Goal: Task Accomplishment & Management: Manage account settings

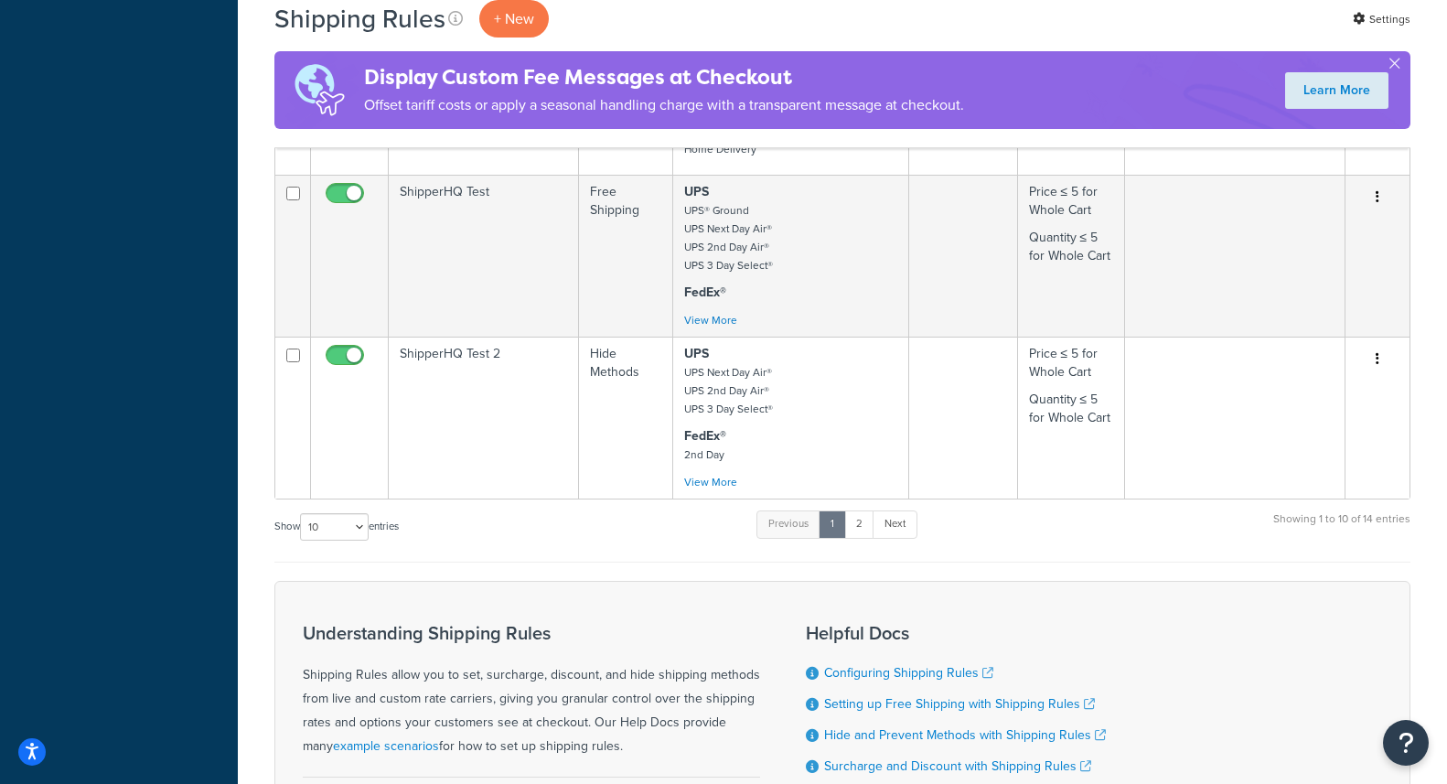
scroll to position [1278, 0]
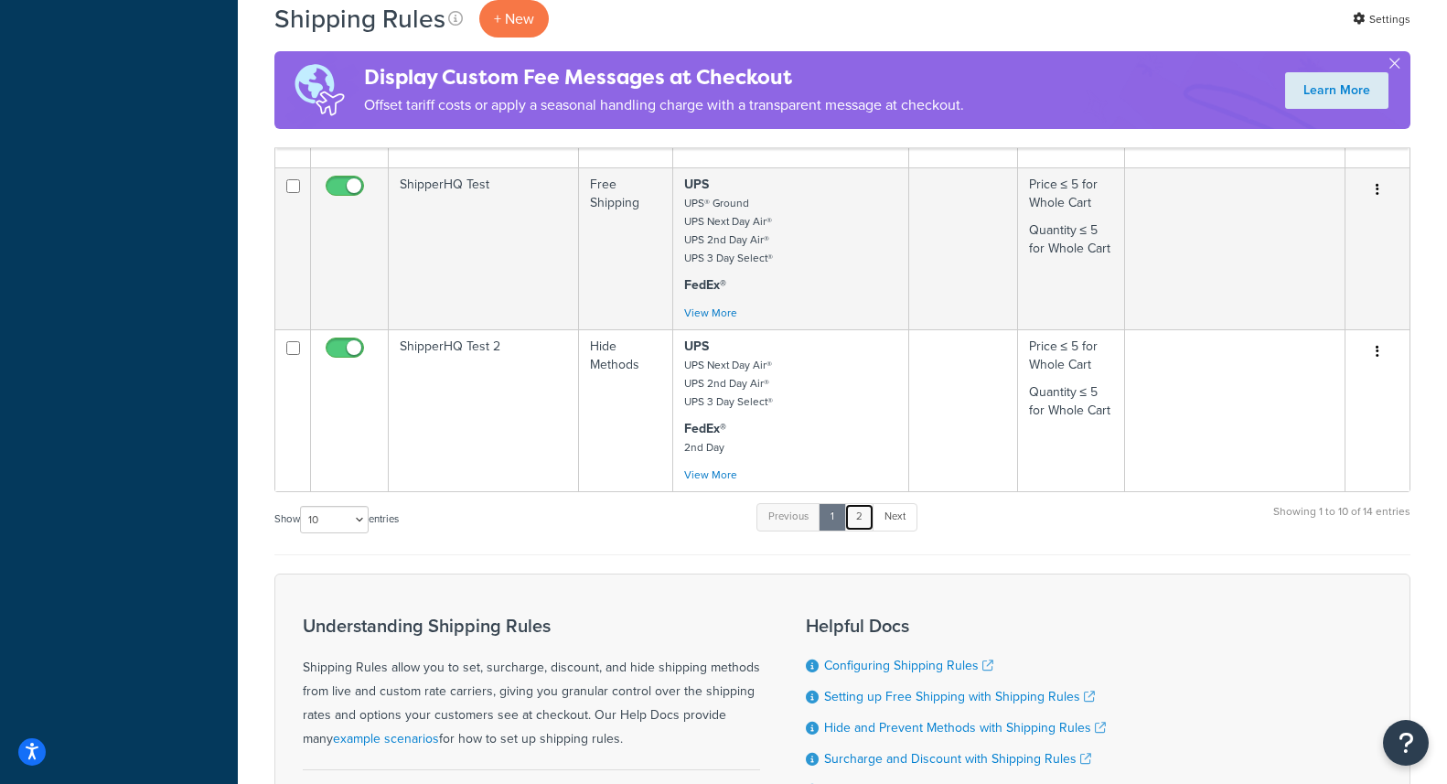
click at [863, 503] on link "2" at bounding box center [859, 516] width 30 height 27
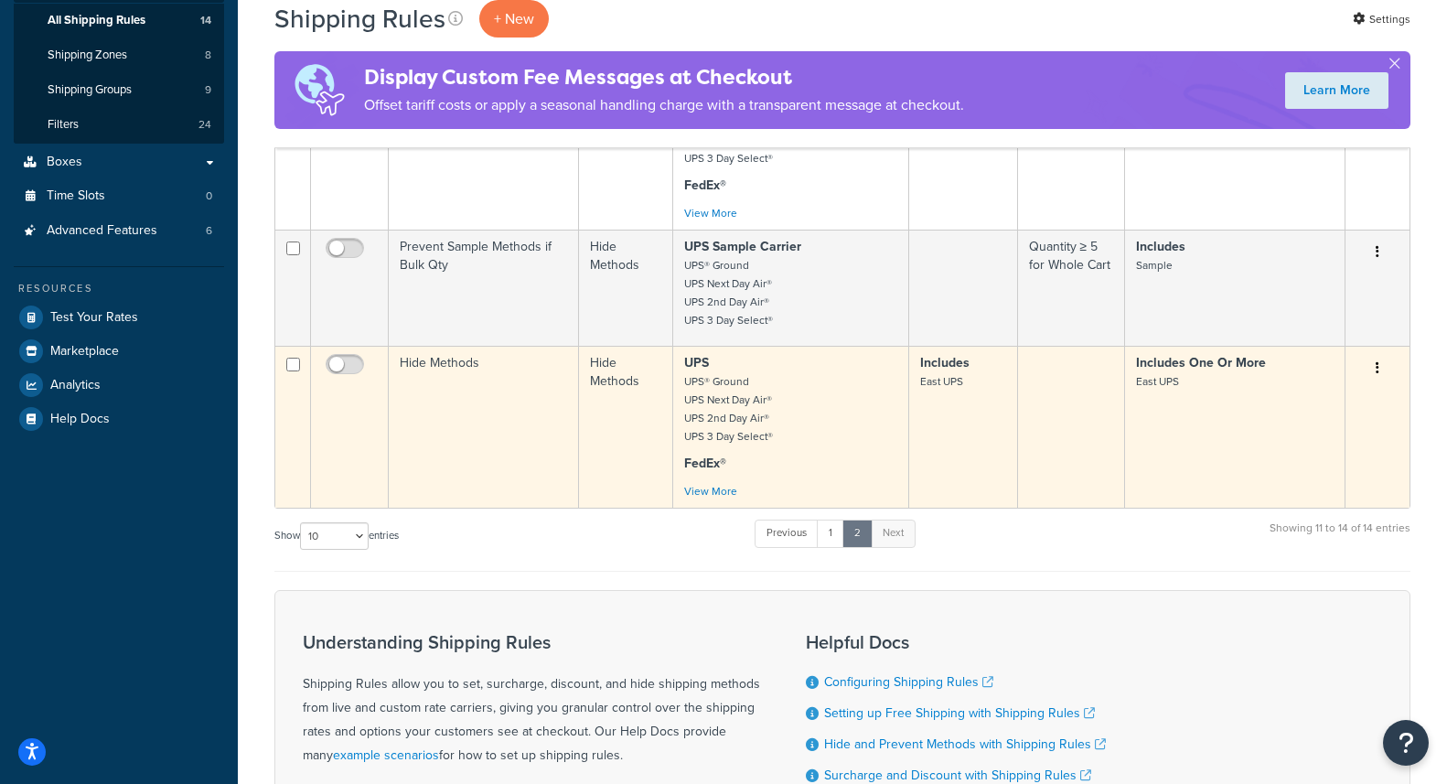
scroll to position [359, 0]
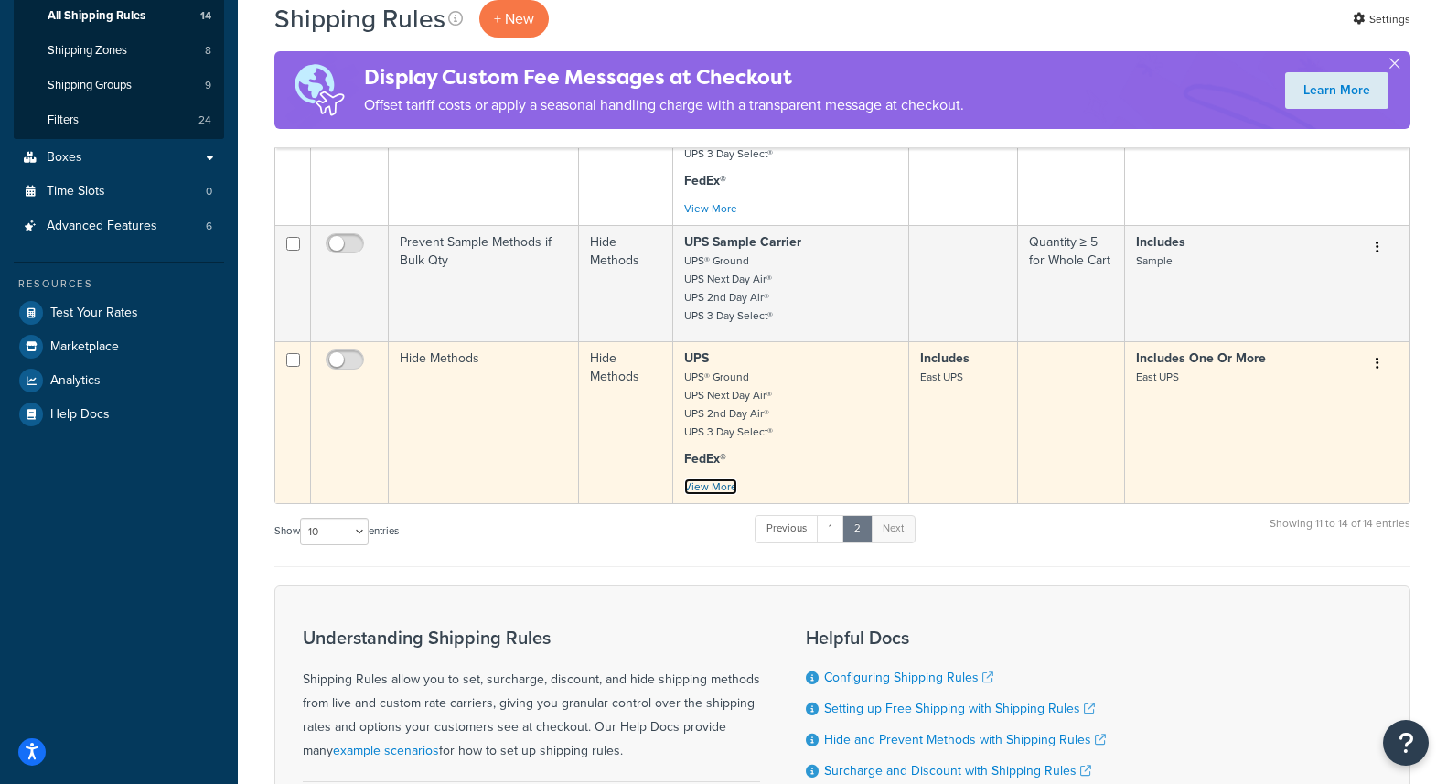
click at [707, 488] on link "View More" at bounding box center [710, 486] width 53 height 16
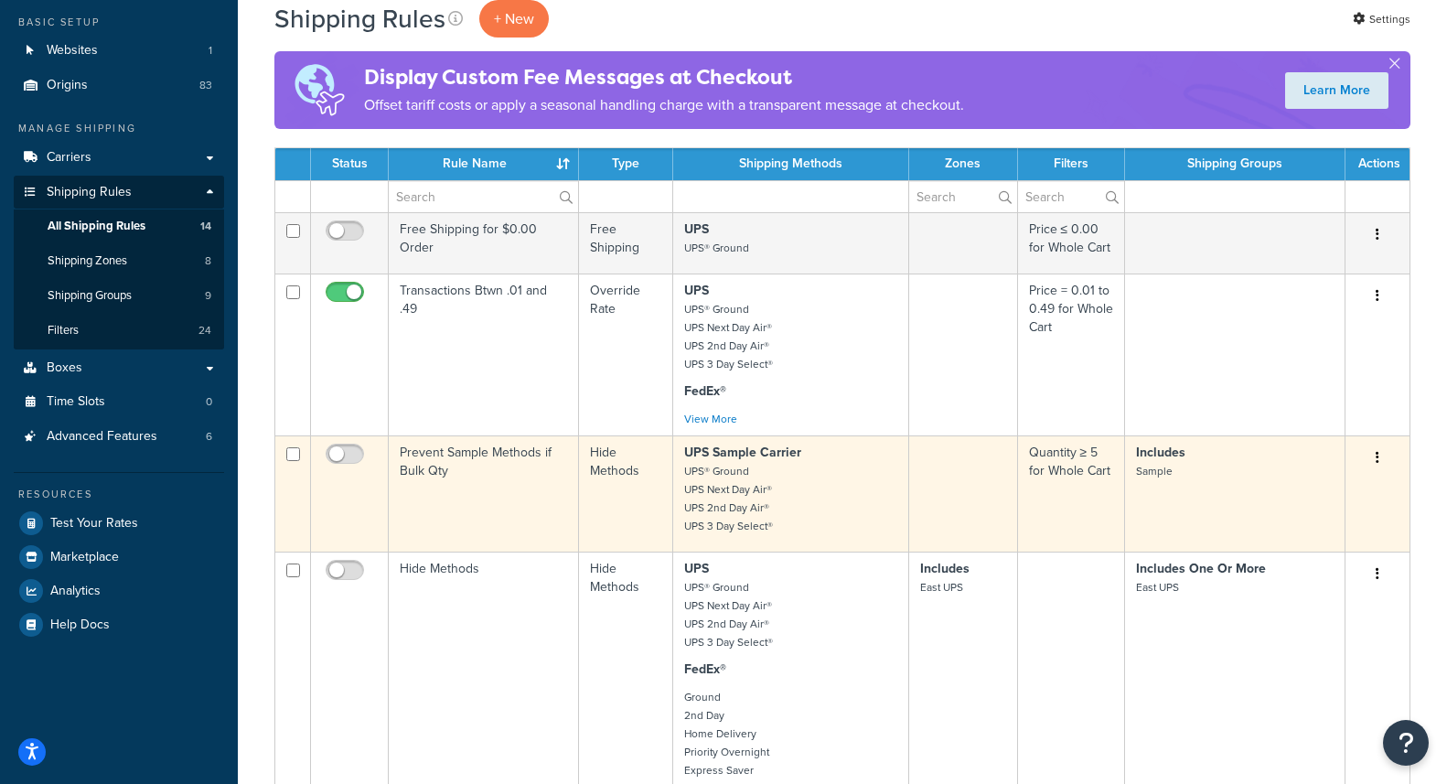
scroll to position [139, 0]
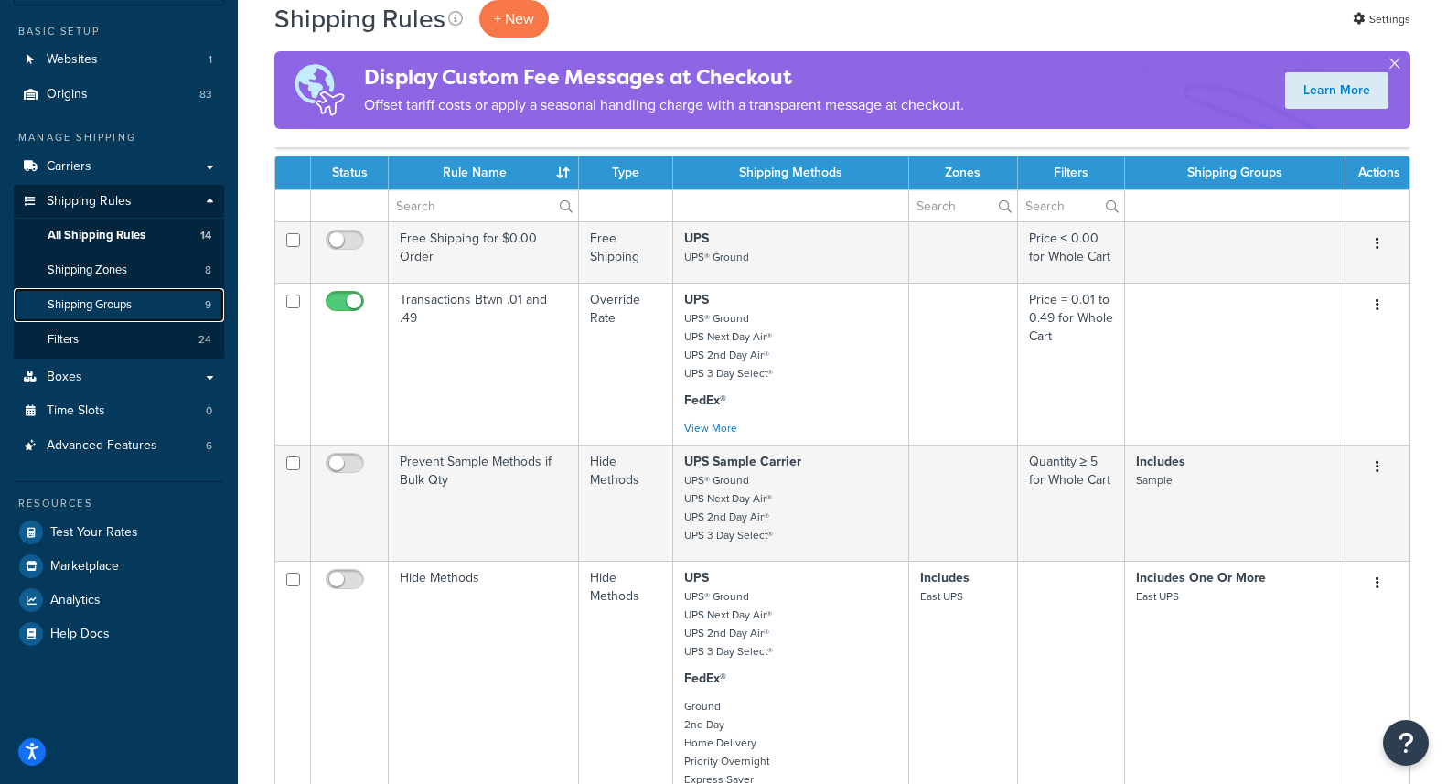
click at [75, 302] on span "Shipping Groups" at bounding box center [90, 305] width 84 height 16
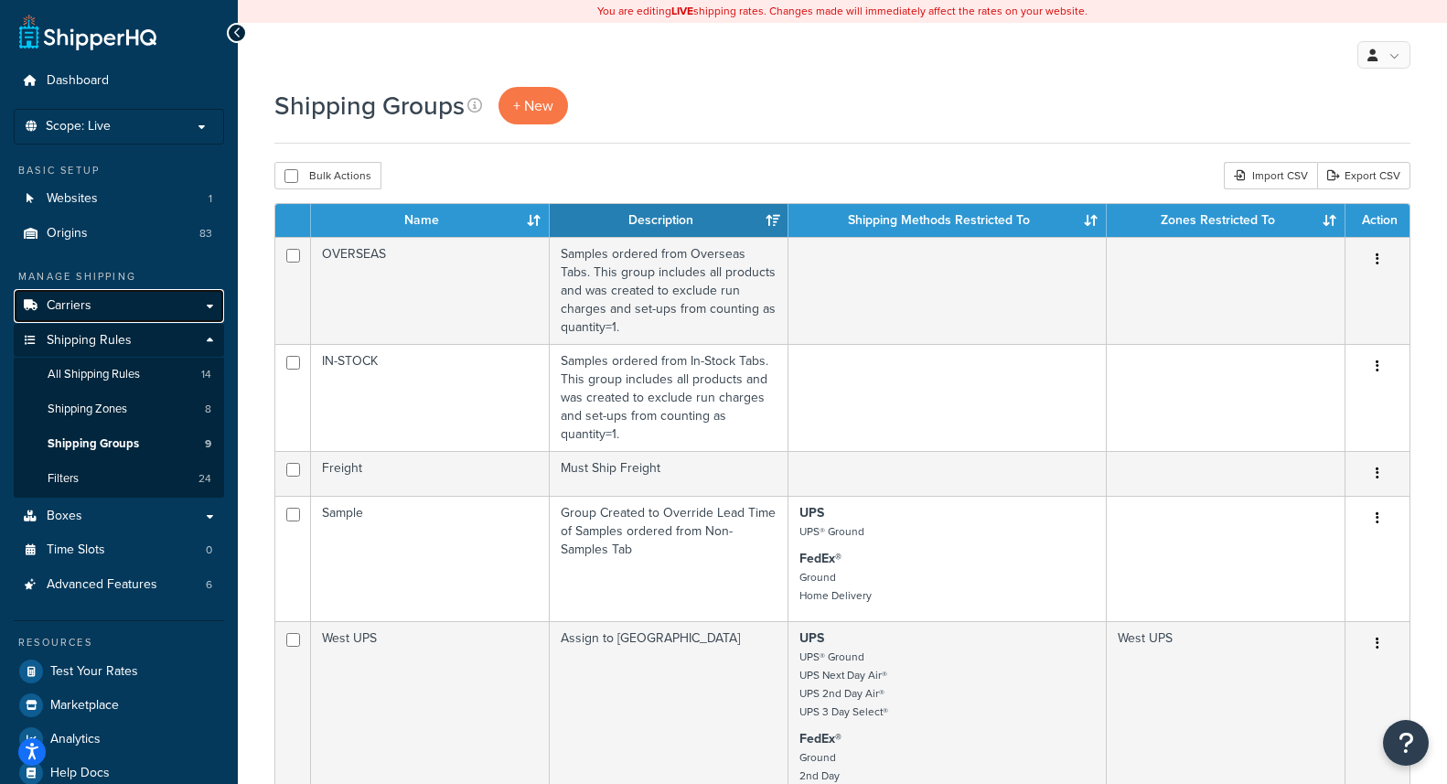
click at [82, 306] on span "Carriers" at bounding box center [69, 306] width 45 height 16
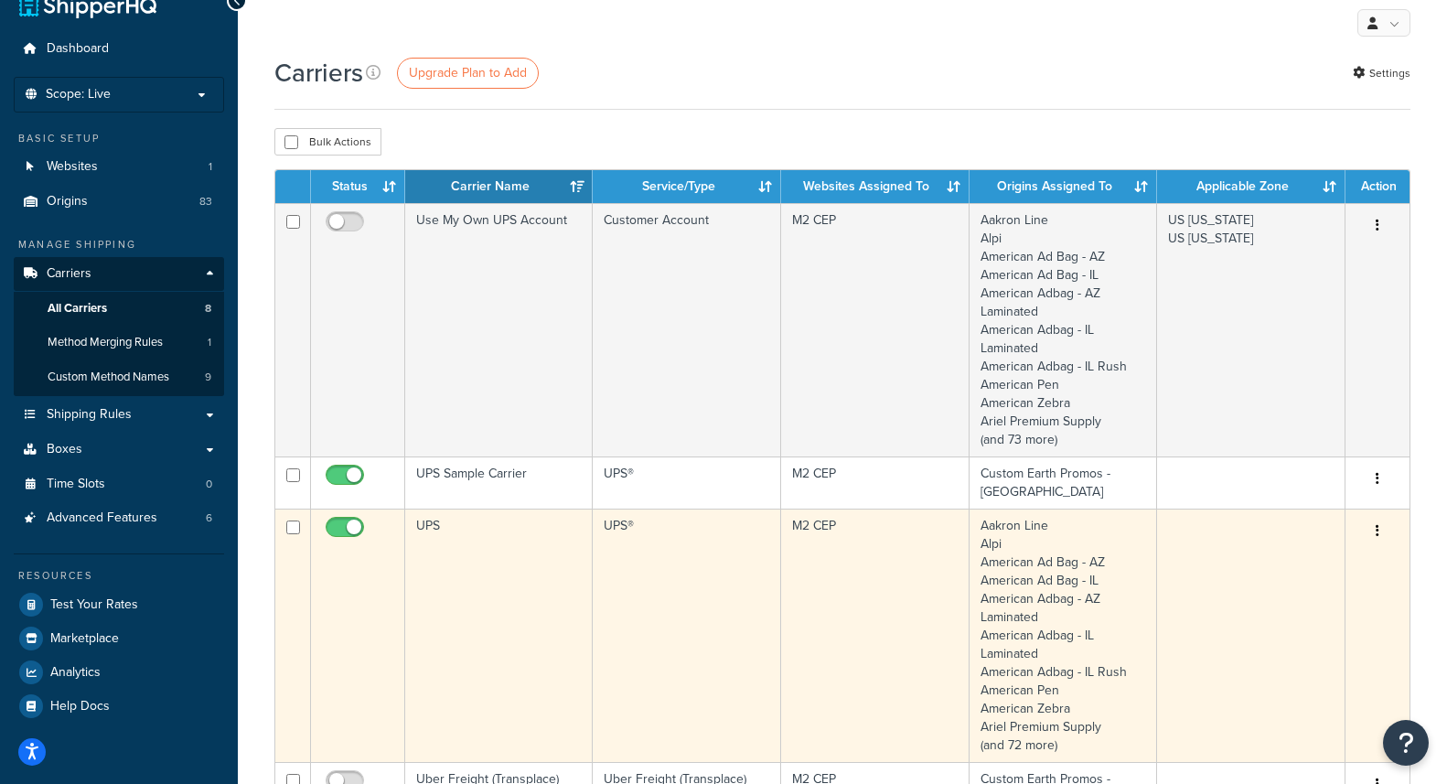
scroll to position [49, 0]
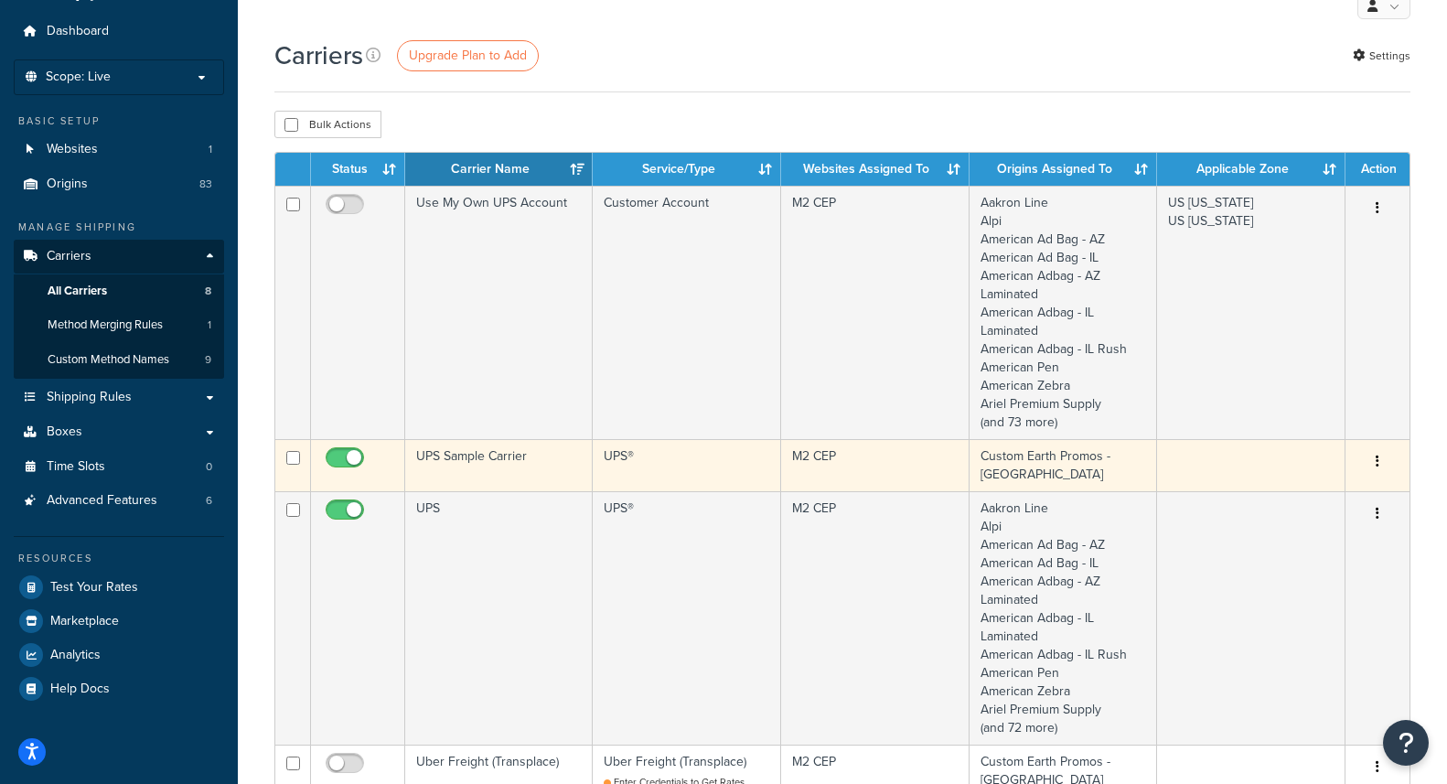
click at [338, 456] on input "checkbox" at bounding box center [347, 462] width 50 height 23
checkbox input "false"
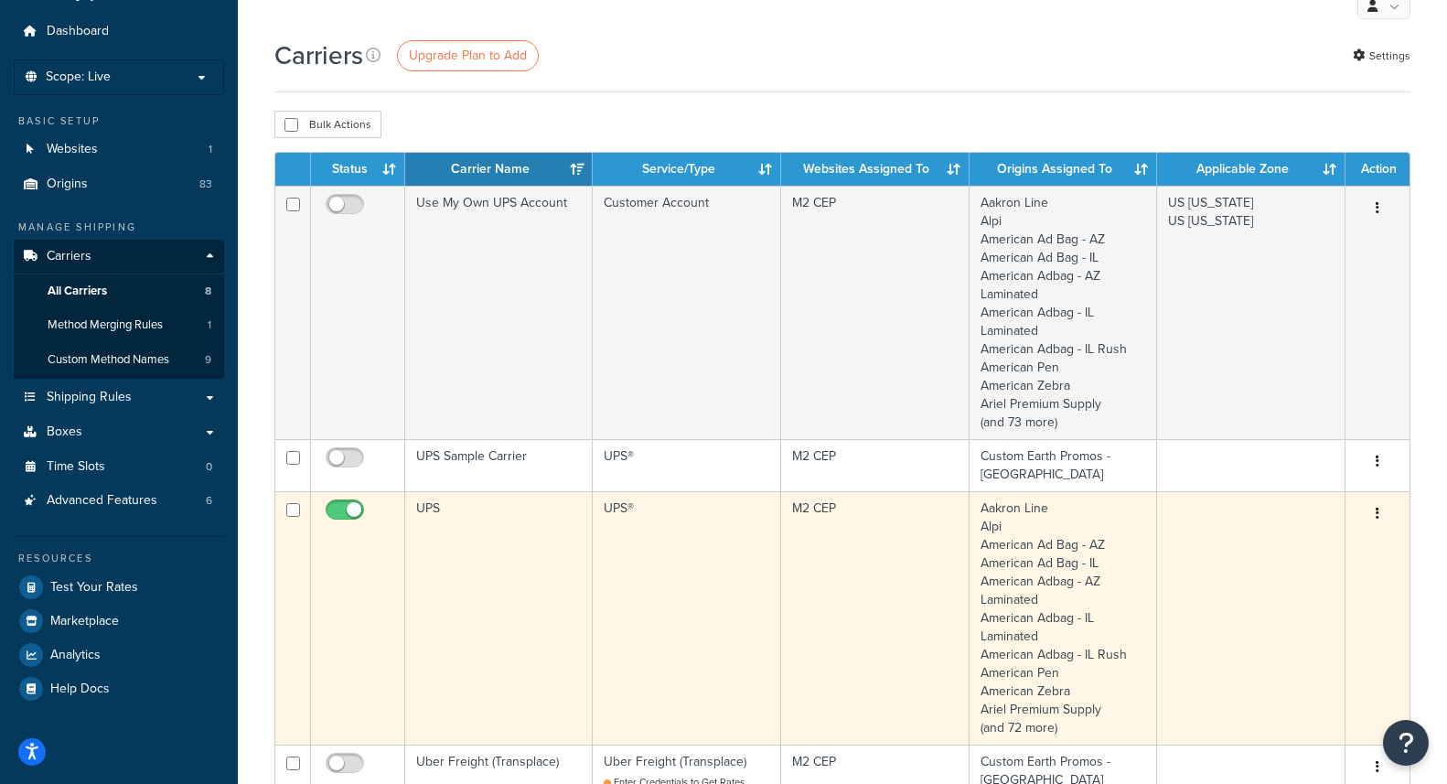
click at [1376, 507] on icon "button" at bounding box center [1378, 513] width 4 height 13
click at [1271, 533] on link "Edit" at bounding box center [1303, 545] width 145 height 38
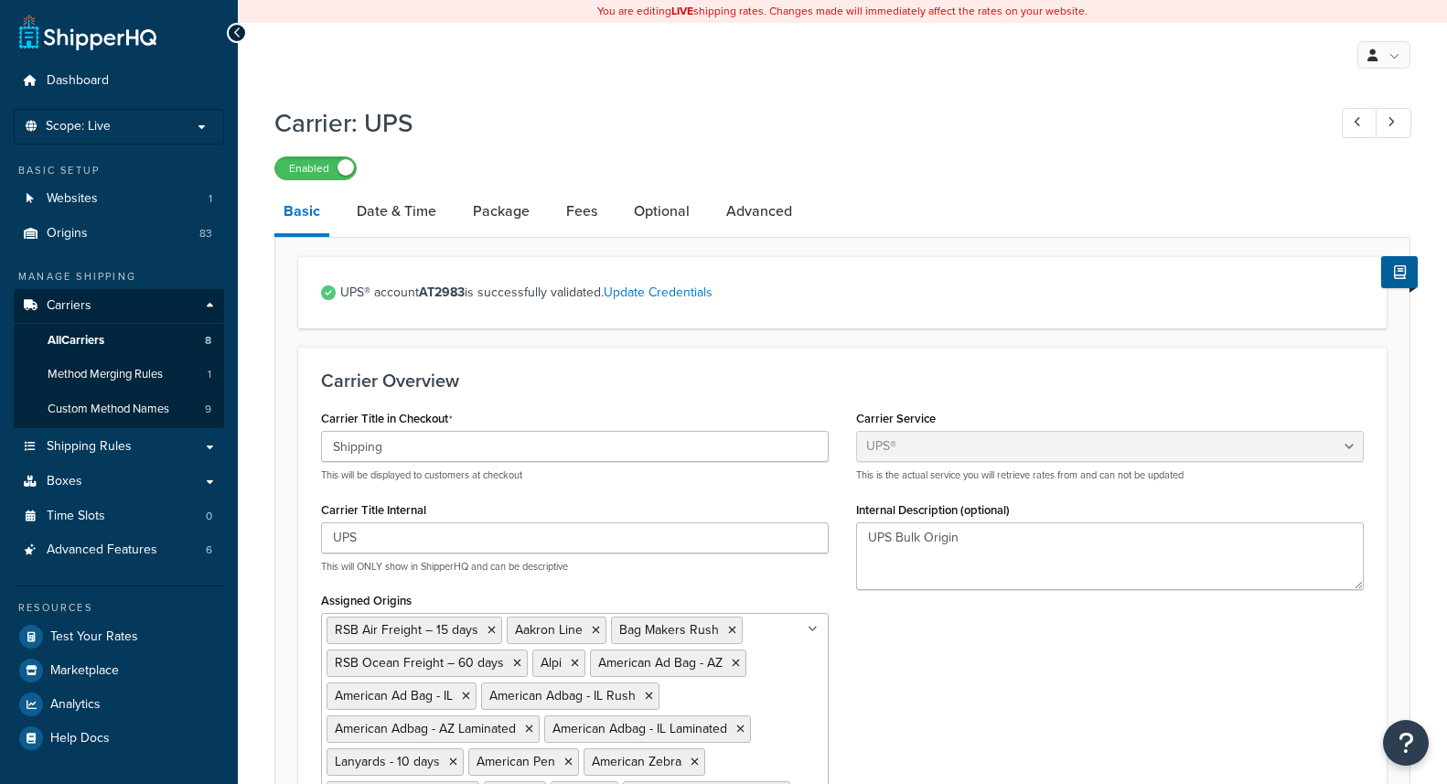
select select "ups"
select select "us"
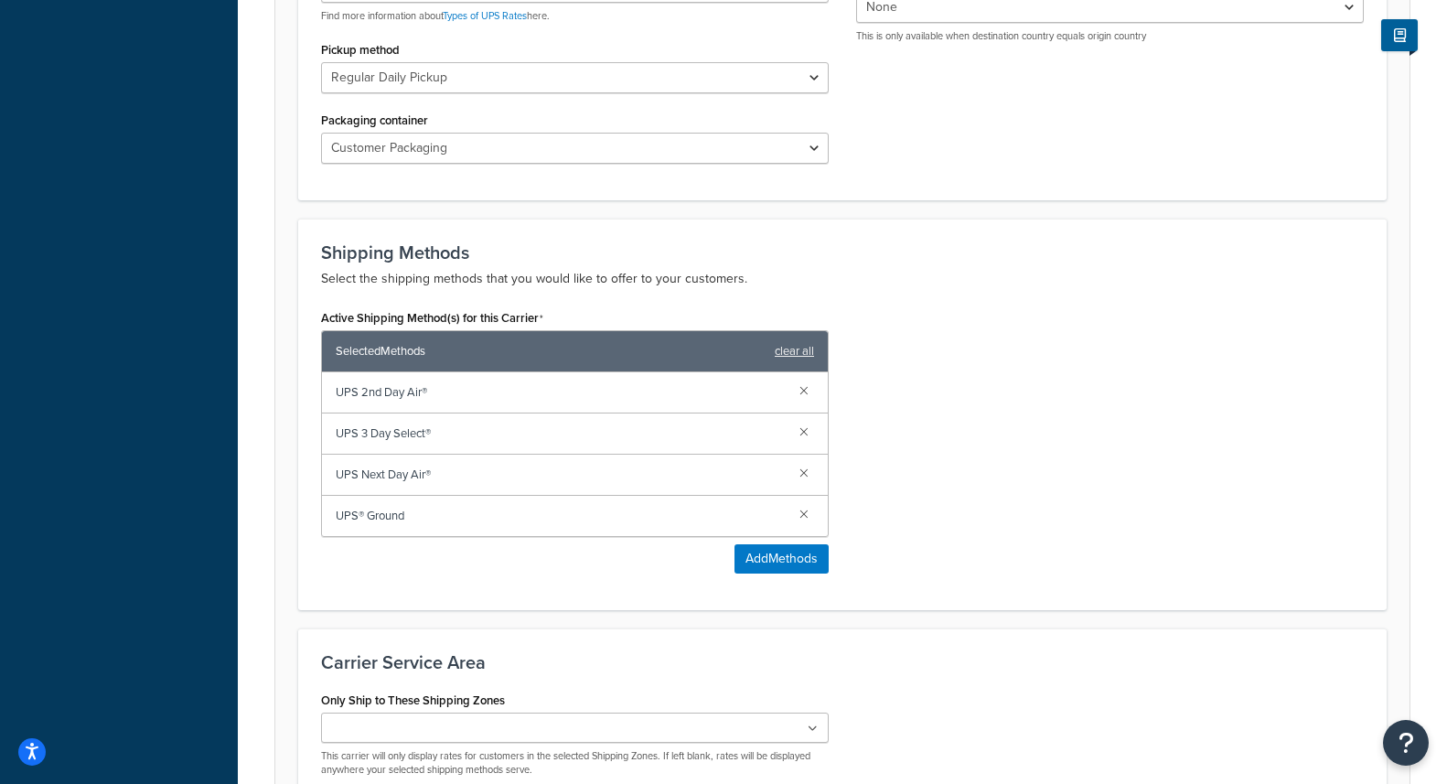
scroll to position [1929, 0]
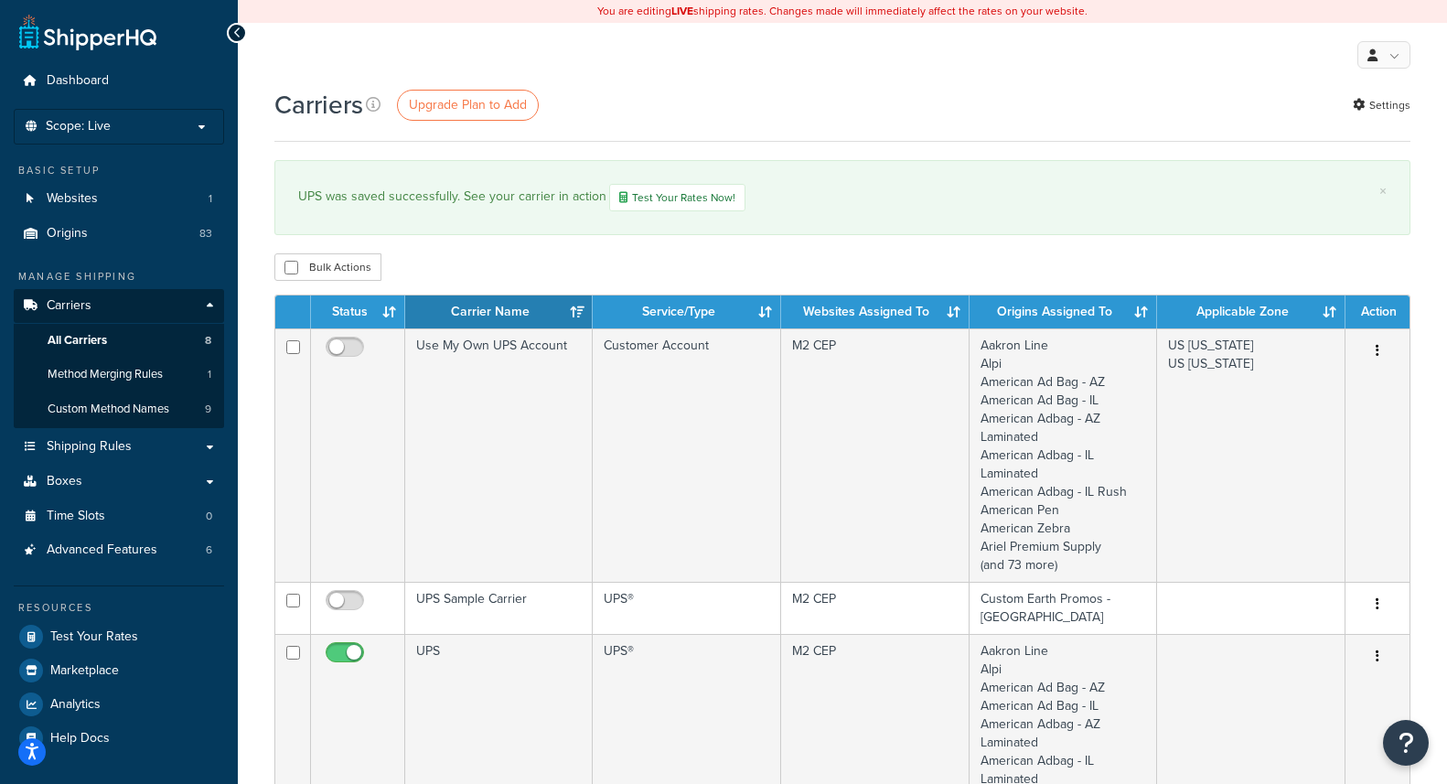
click at [707, 82] on div "My Profile Billing Global Settings Contact Us Logout" at bounding box center [842, 55] width 1209 height 64
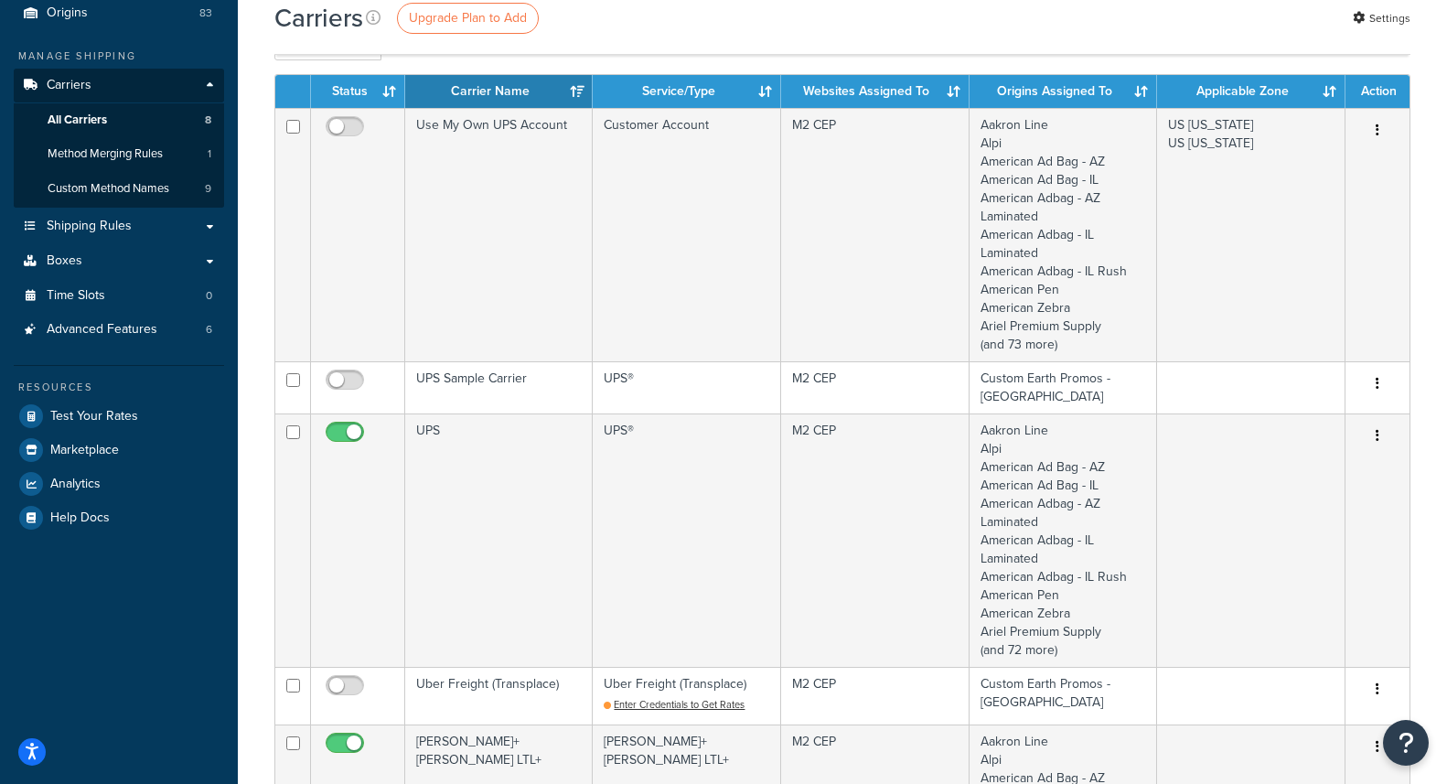
scroll to position [239, 0]
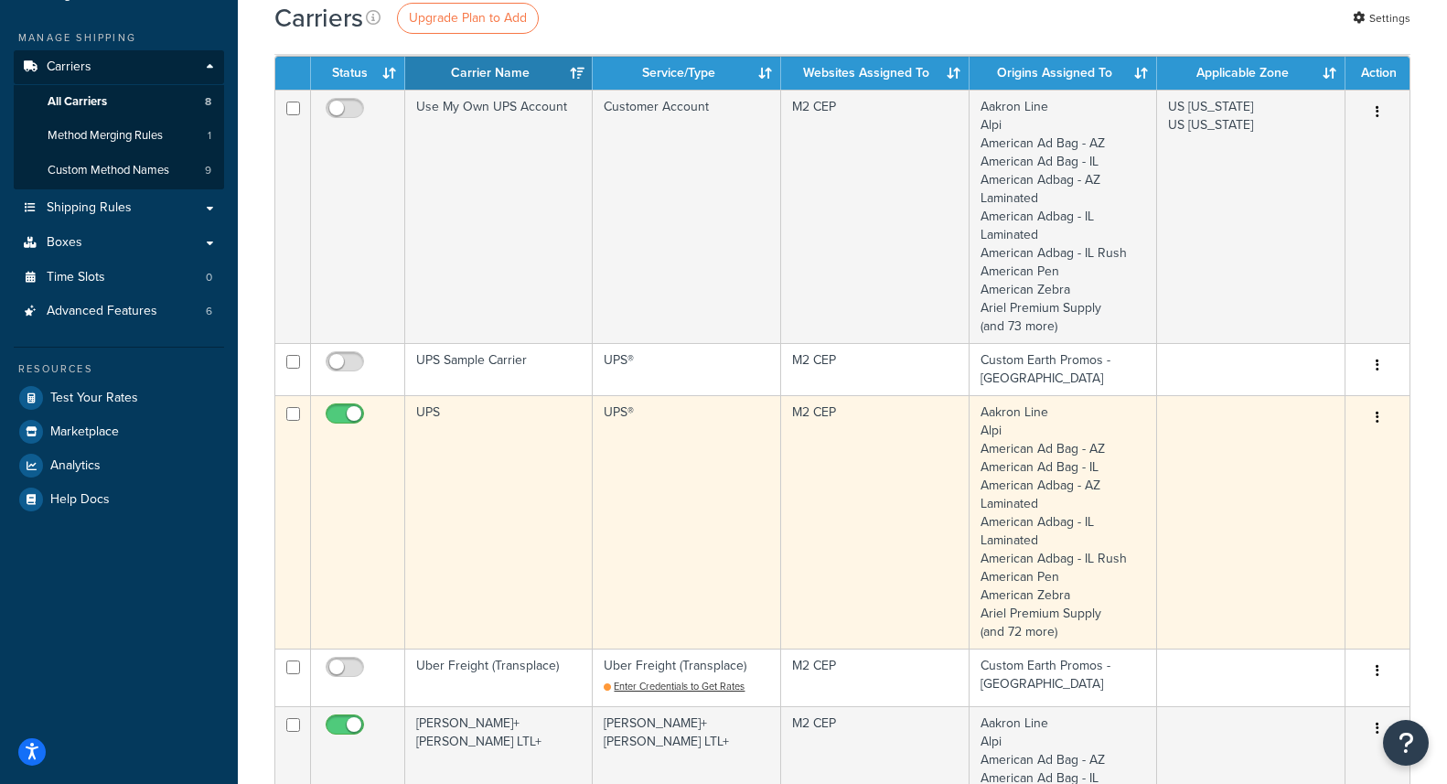
click at [1008, 560] on td "Aakron Line Alpi American Ad Bag - AZ American Ad Bag - IL American Adbag - AZ …" at bounding box center [1064, 521] width 188 height 253
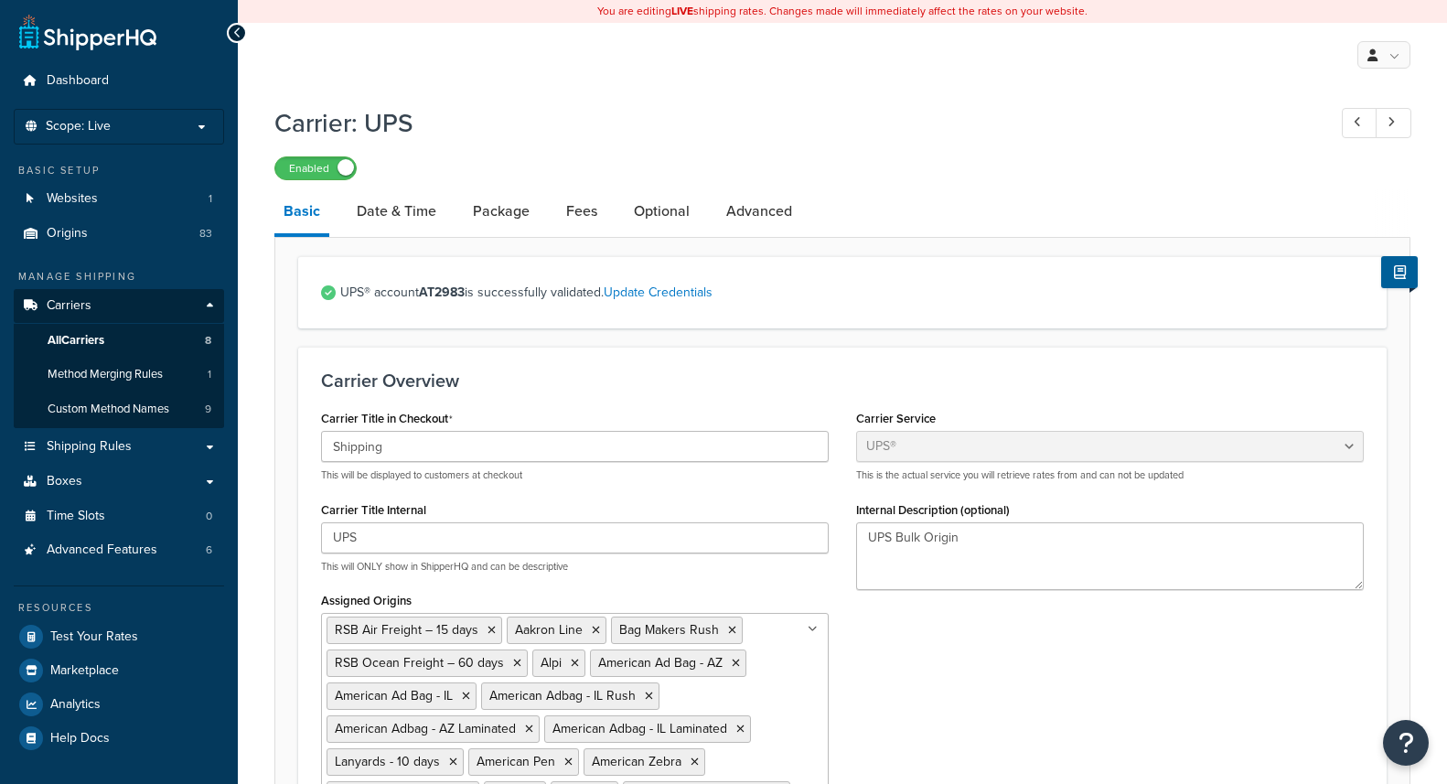
select select "ups"
select select "us"
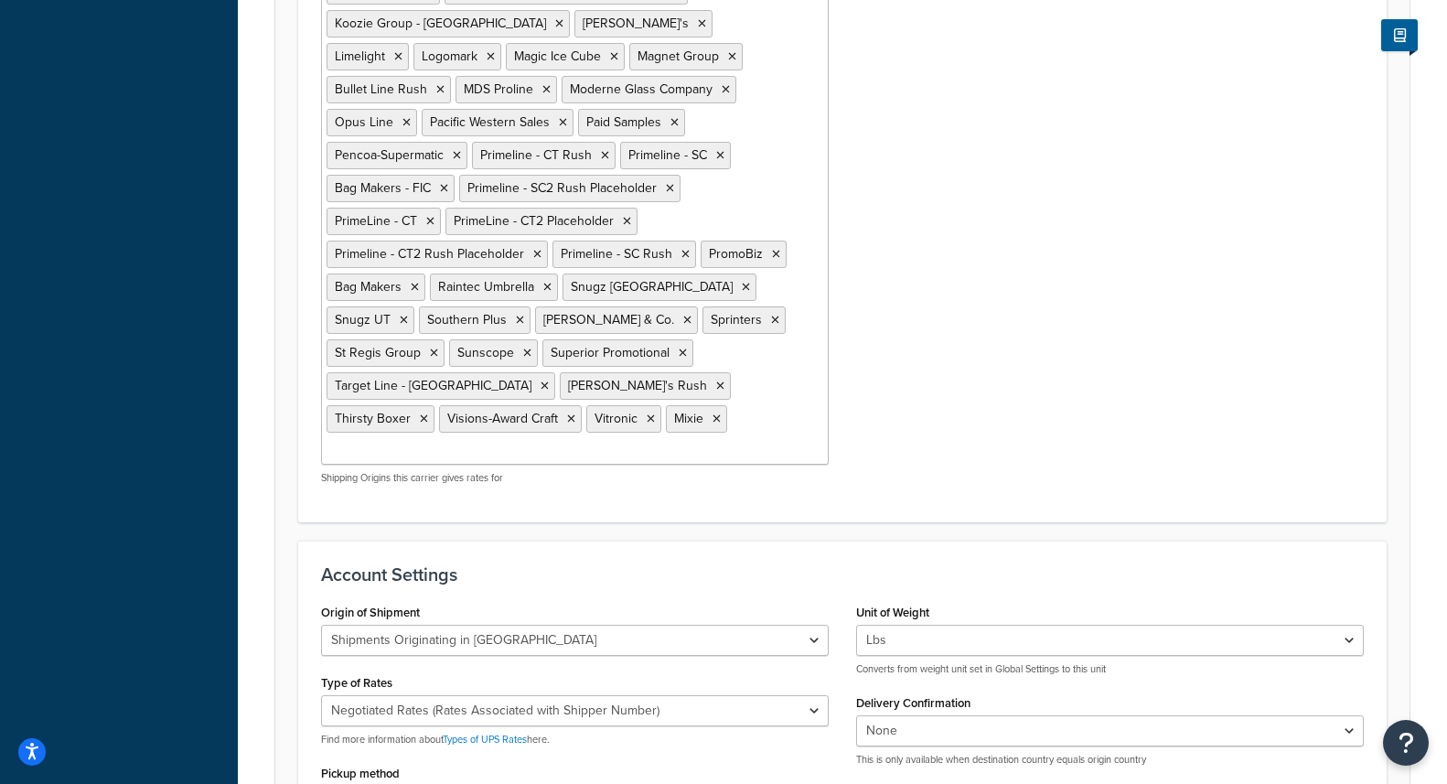
scroll to position [1192, 0]
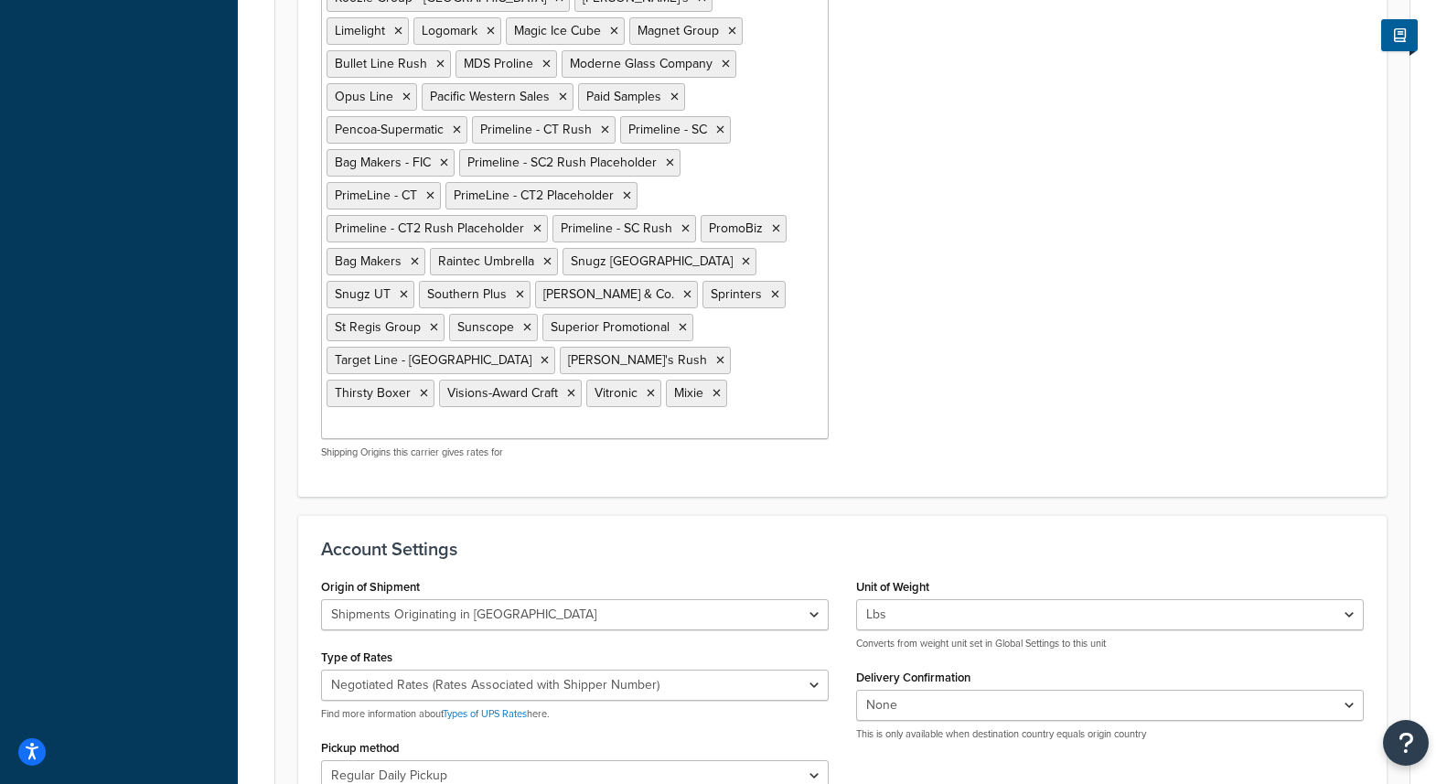
click at [488, 415] on input "Assigned Origins" at bounding box center [408, 425] width 162 height 20
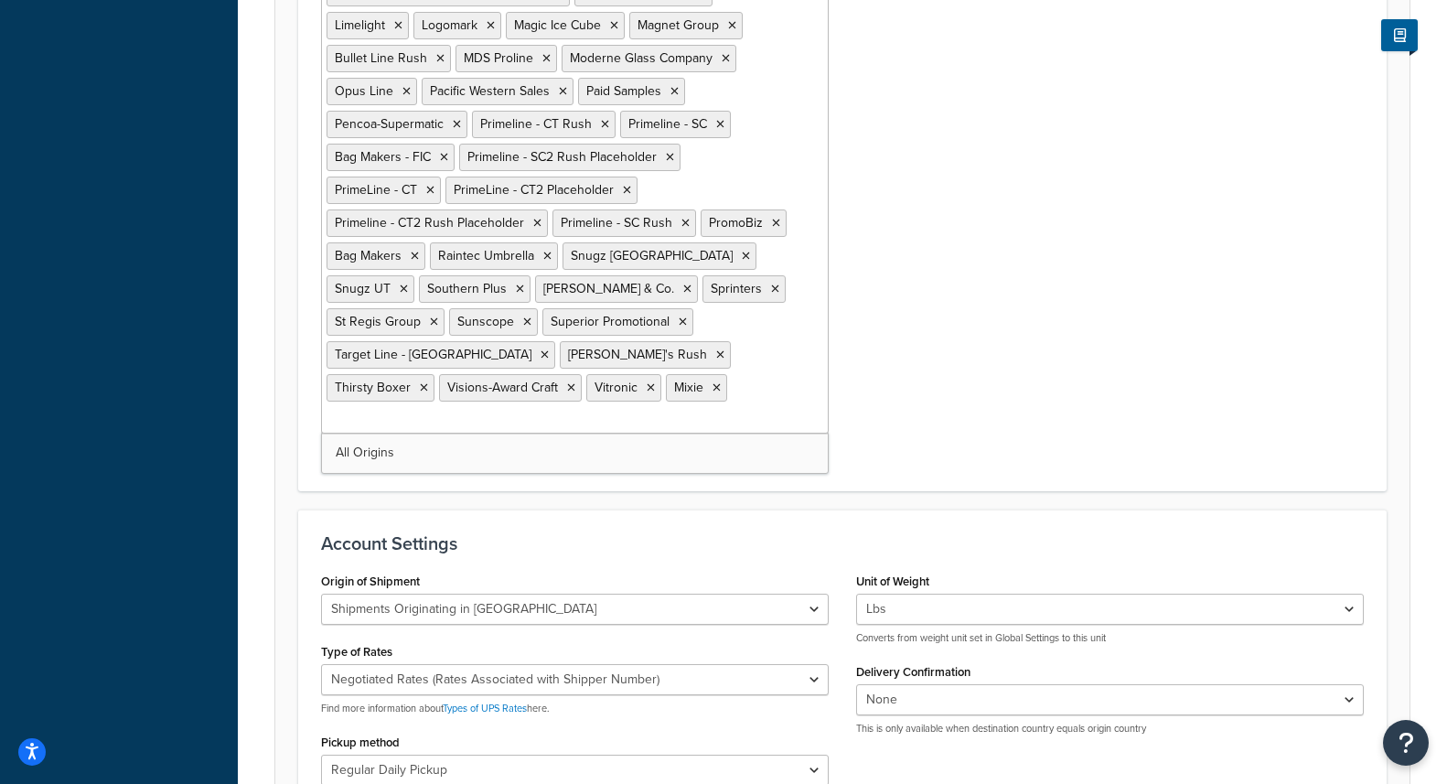
scroll to position [1203, 0]
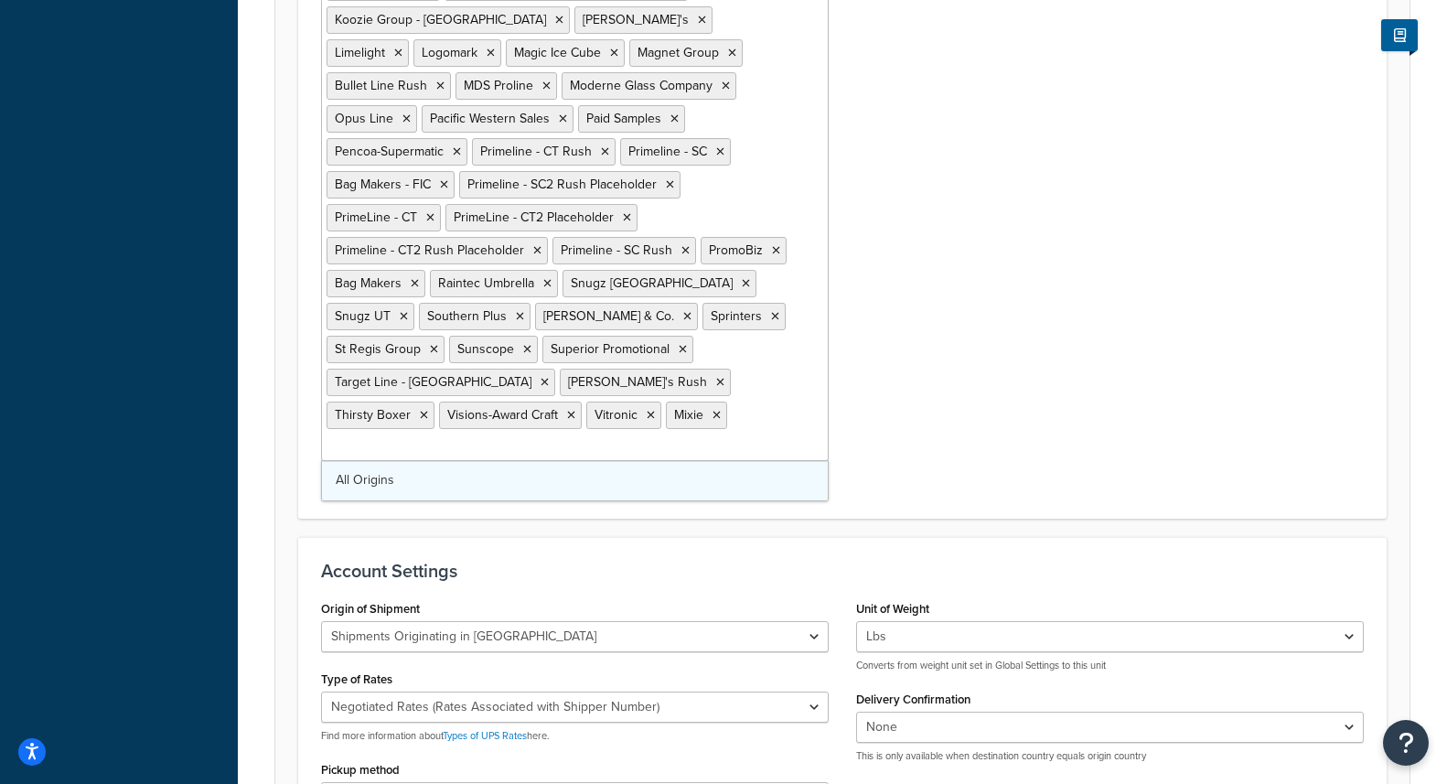
click at [397, 460] on link "All Origins" at bounding box center [575, 480] width 506 height 40
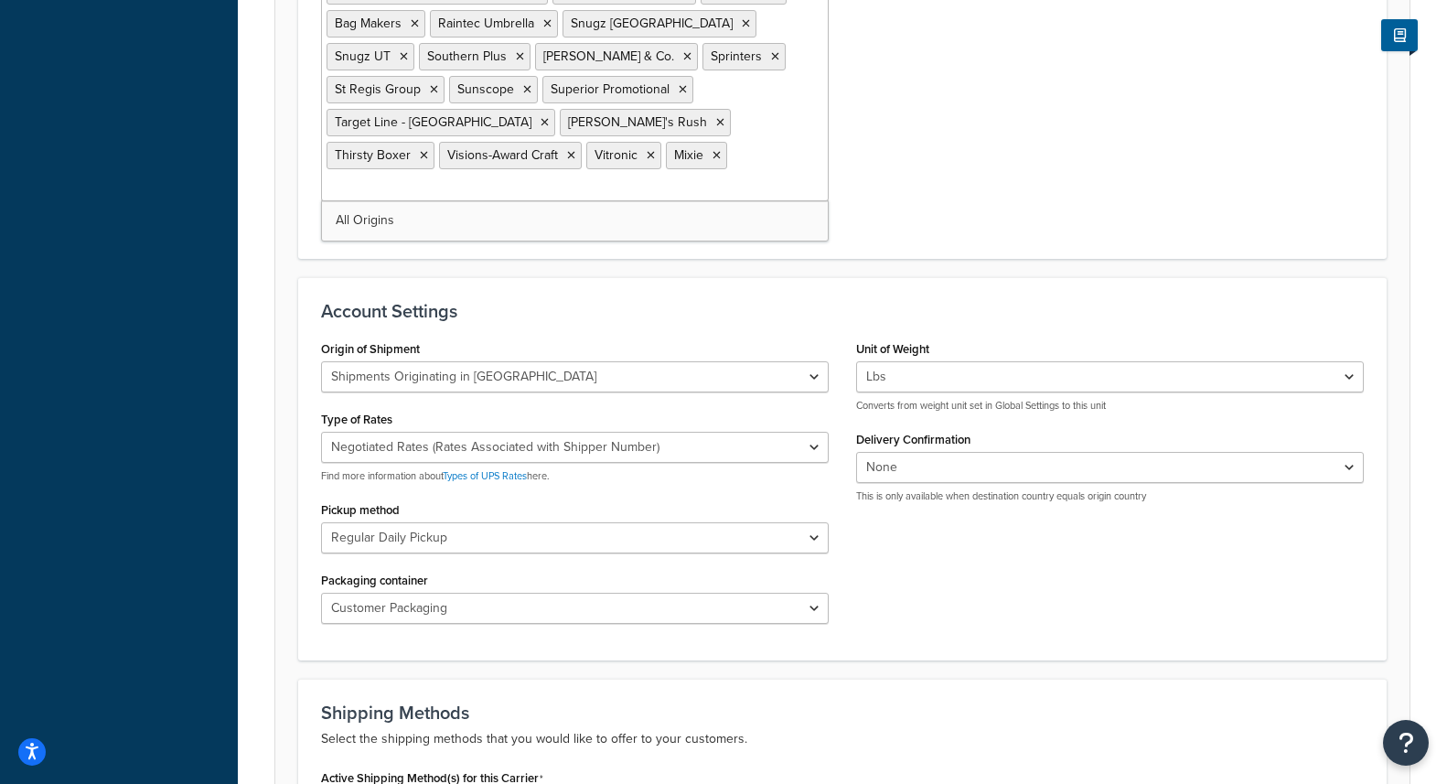
scroll to position [1962, 0]
